Goal: Navigation & Orientation: Find specific page/section

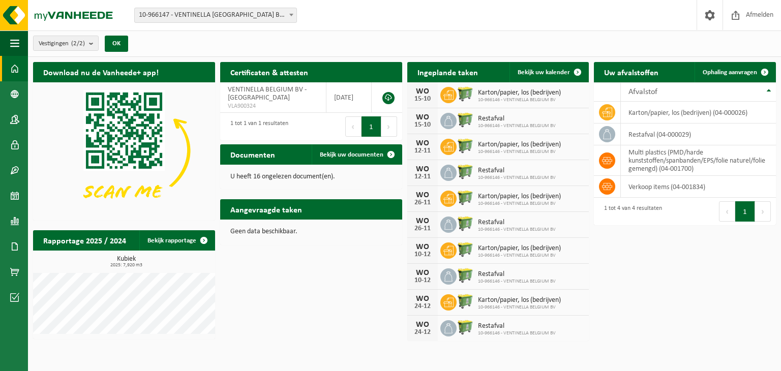
click at [433, 100] on div "WO 15-10" at bounding box center [422, 94] width 30 height 25
click at [485, 94] on span "Karton/papier, los (bedrijven)" at bounding box center [519, 93] width 83 height 8
click at [261, 175] on p "U heeft 16 ongelezen document(en)." at bounding box center [311, 176] width 162 height 7
click at [328, 155] on span "Bekijk uw documenten" at bounding box center [352, 154] width 64 height 7
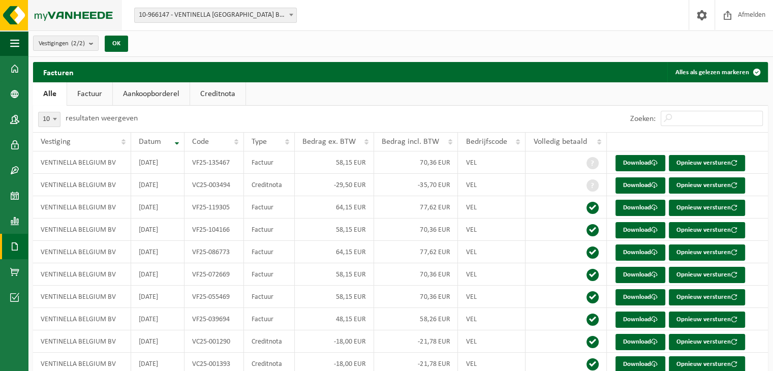
click at [7, 15] on img at bounding box center [61, 15] width 122 height 30
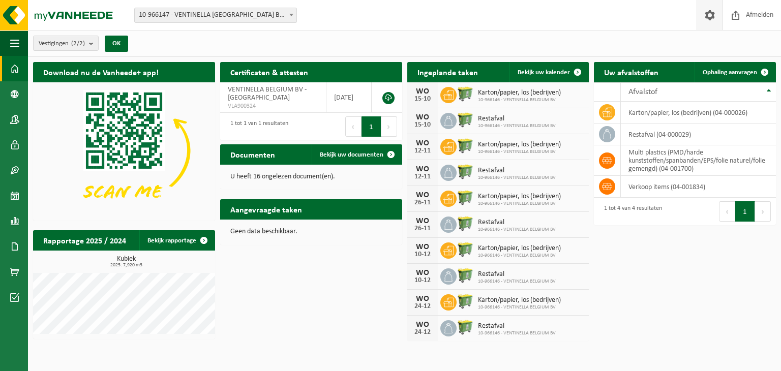
click at [713, 18] on span at bounding box center [709, 15] width 15 height 30
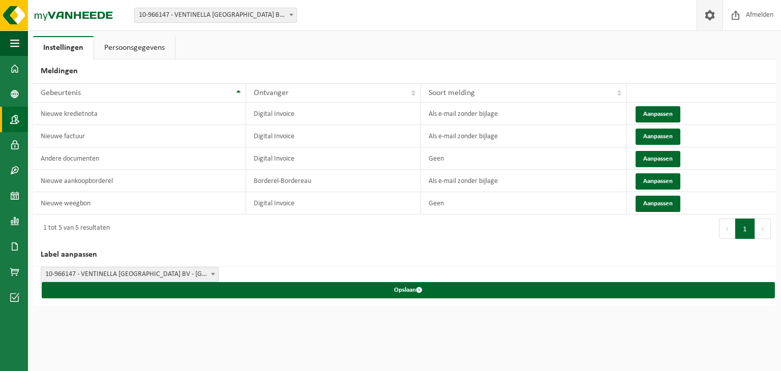
click at [15, 121] on span at bounding box center [14, 119] width 9 height 25
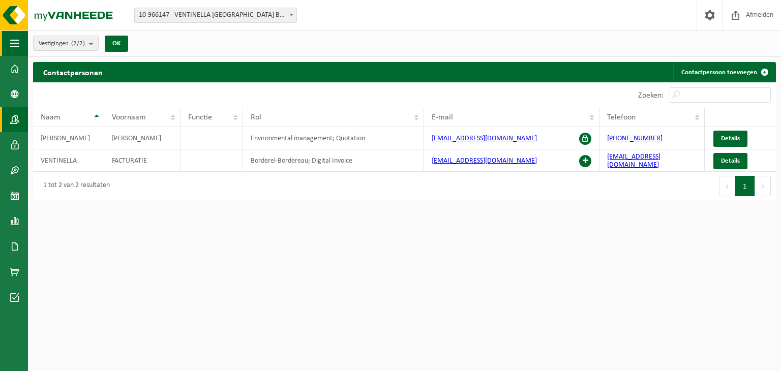
click at [17, 45] on span "button" at bounding box center [14, 42] width 9 height 25
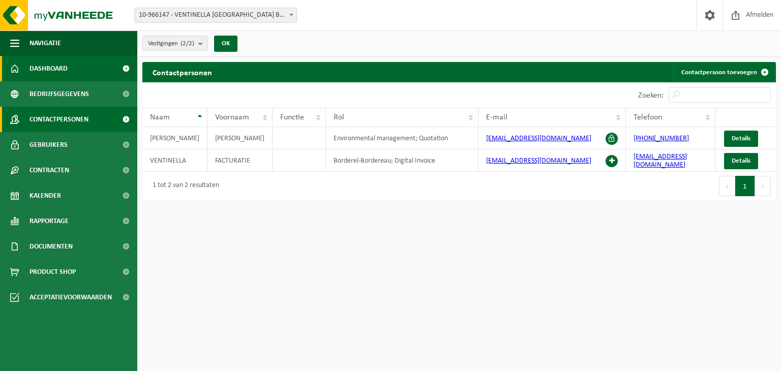
click at [127, 71] on span at bounding box center [125, 68] width 23 height 25
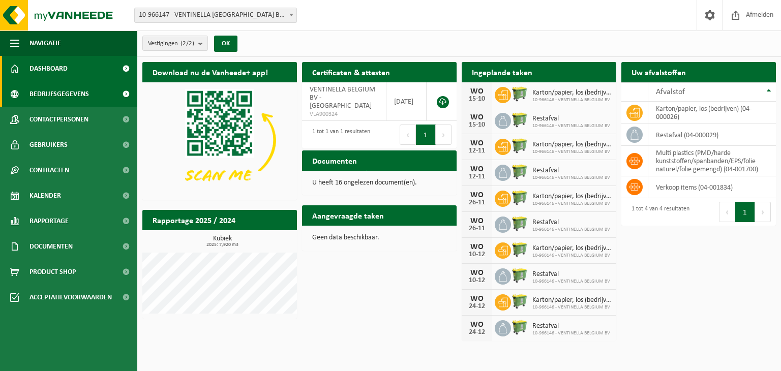
click at [126, 90] on span at bounding box center [125, 93] width 23 height 25
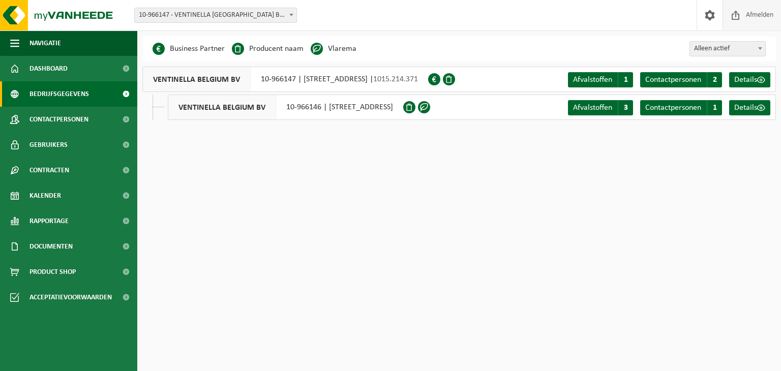
click at [741, 11] on span at bounding box center [735, 15] width 15 height 30
